Goal: Transaction & Acquisition: Book appointment/travel/reservation

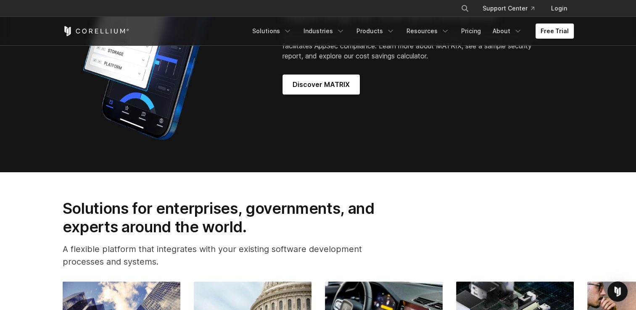
scroll to position [799, 0]
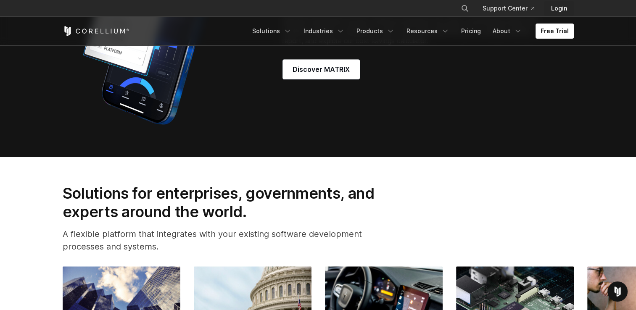
click at [558, 10] on link "Login" at bounding box center [558, 8] width 29 height 15
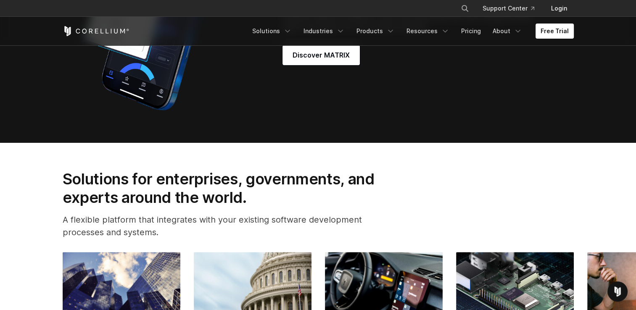
scroll to position [817, 0]
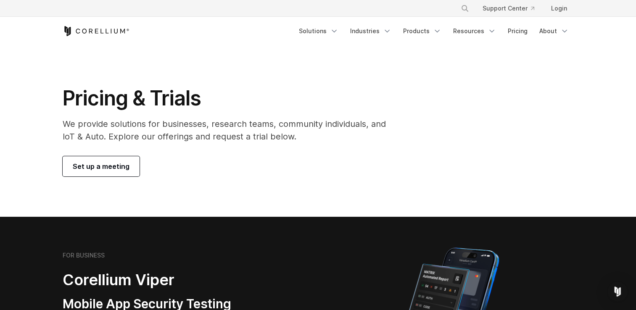
click at [108, 171] on link "Set up a meeting" at bounding box center [101, 166] width 77 height 20
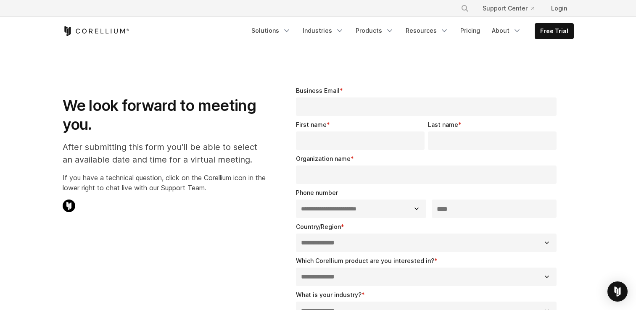
select select "**"
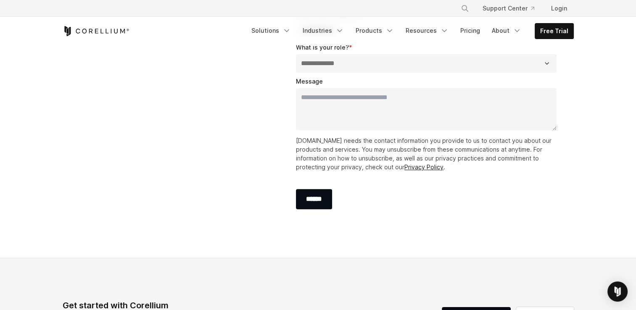
scroll to position [282, 0]
click at [560, 32] on link "Free Trial" at bounding box center [554, 31] width 38 height 15
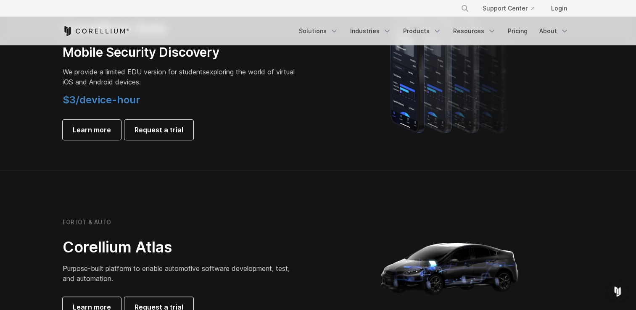
scroll to position [652, 0]
